Goal: Navigation & Orientation: Go to known website

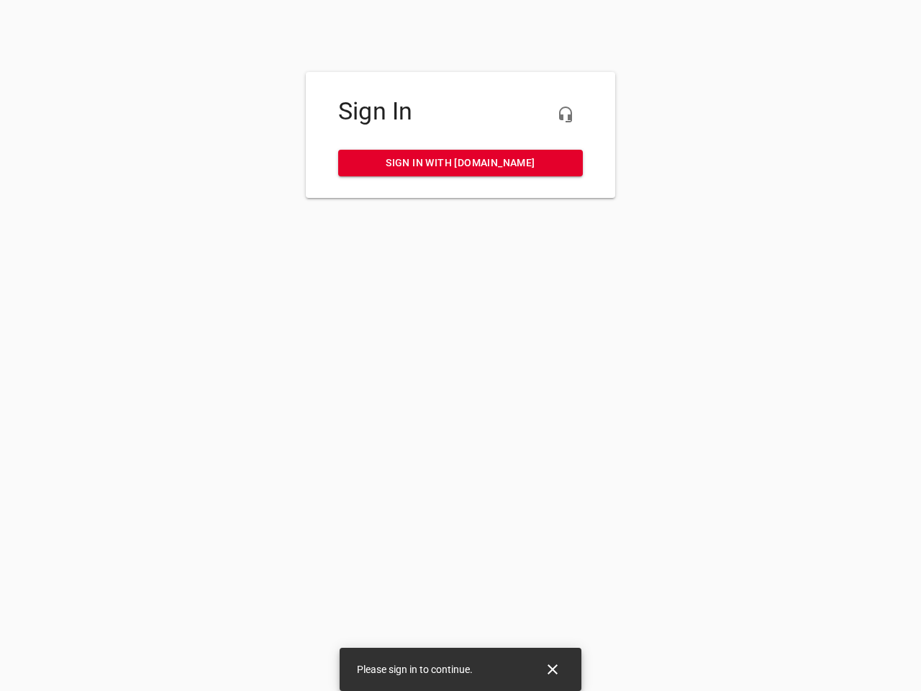
click at [566, 114] on icon "button" at bounding box center [565, 114] width 17 height 17
click at [553, 669] on icon "Close" at bounding box center [553, 669] width 10 height 10
